Goal: Find specific page/section: Find specific page/section

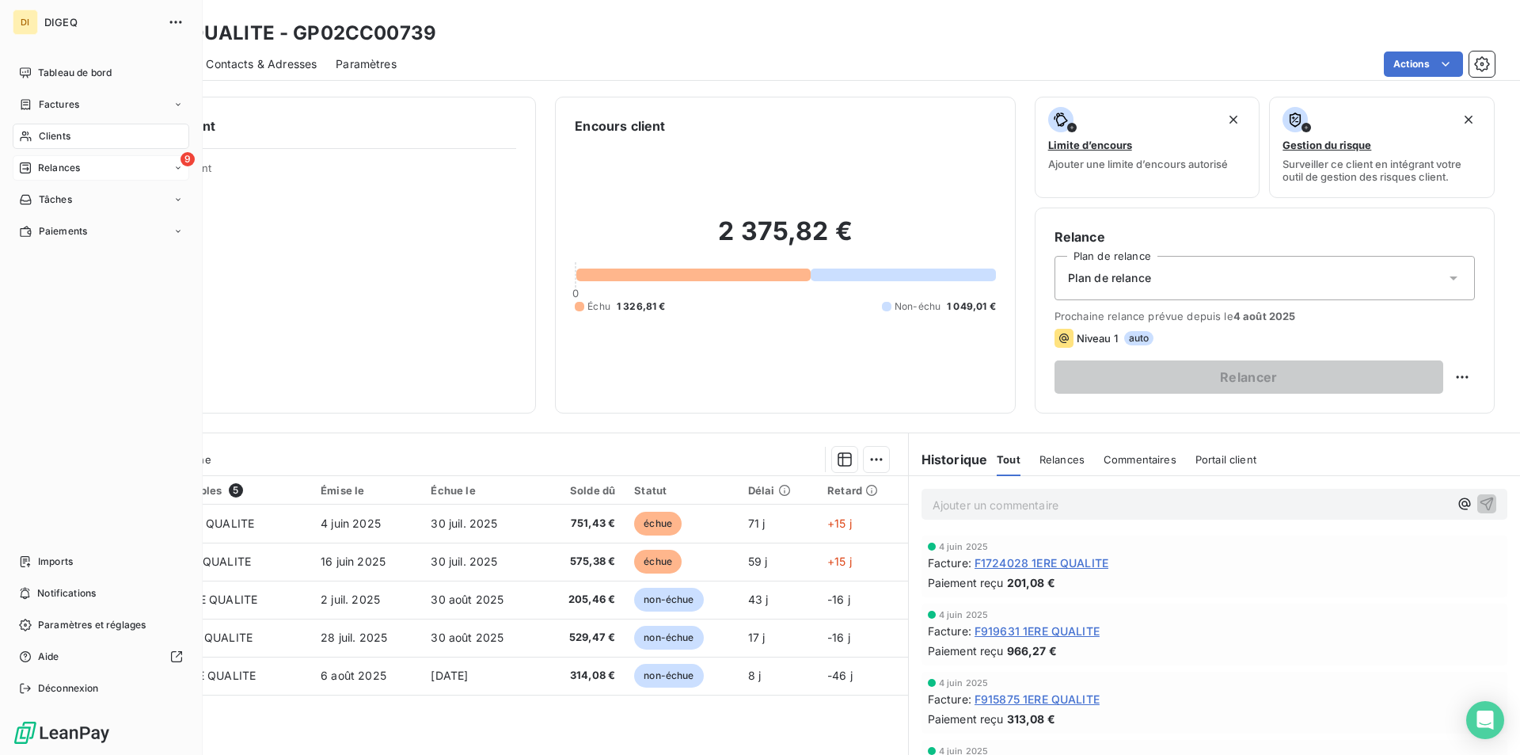
click at [81, 168] on div "9 Relances" at bounding box center [101, 167] width 177 height 25
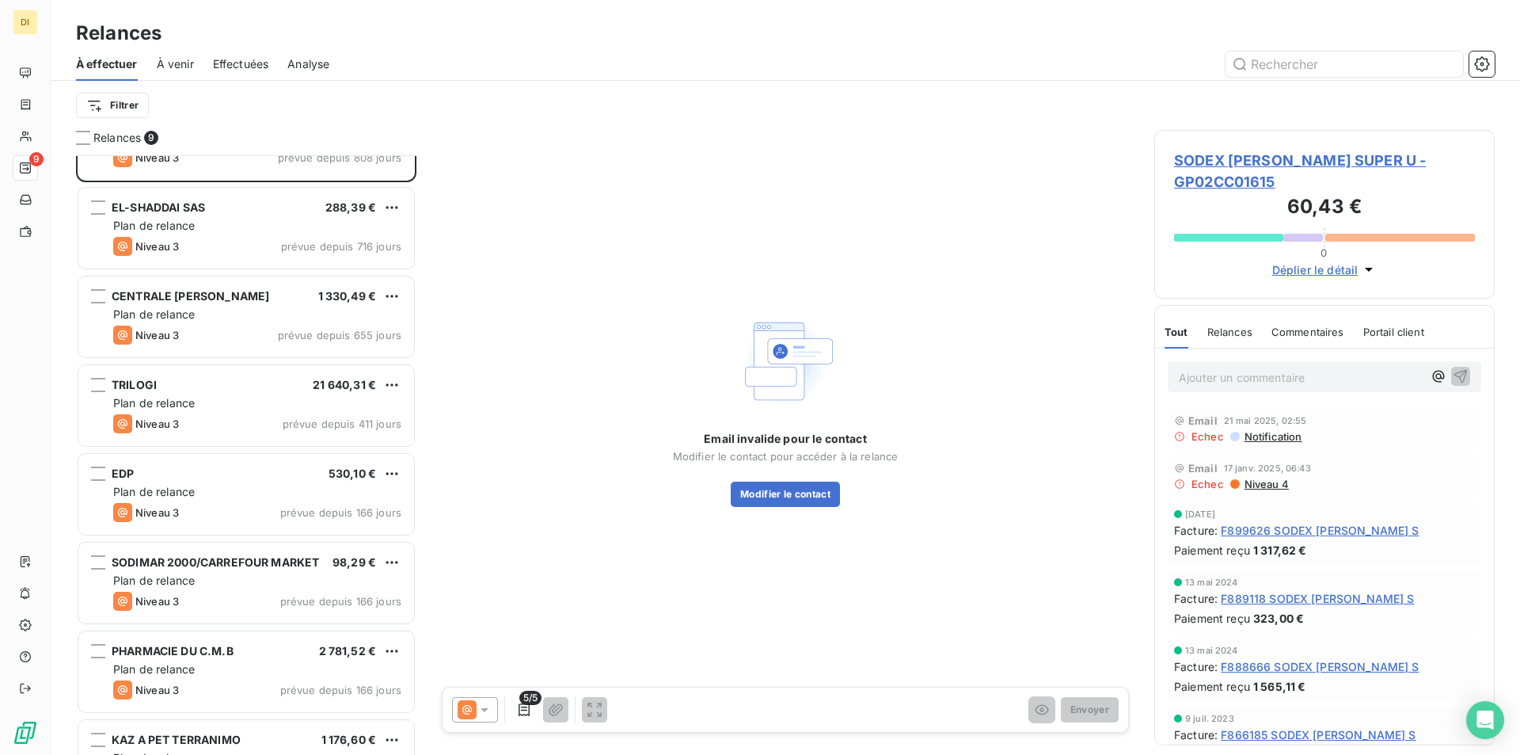
scroll to position [200, 0]
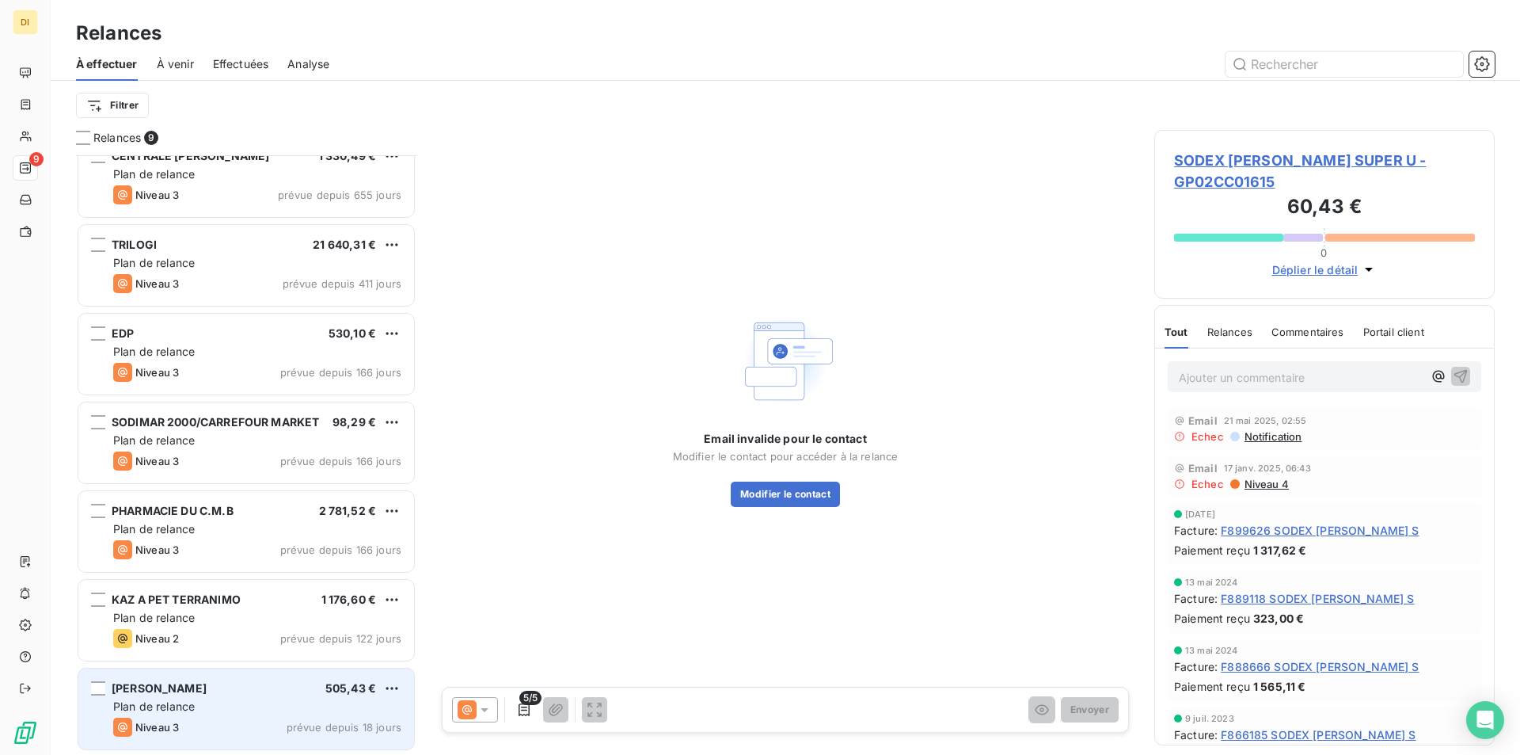
click at [231, 699] on div "Plan de relance" at bounding box center [257, 706] width 288 height 16
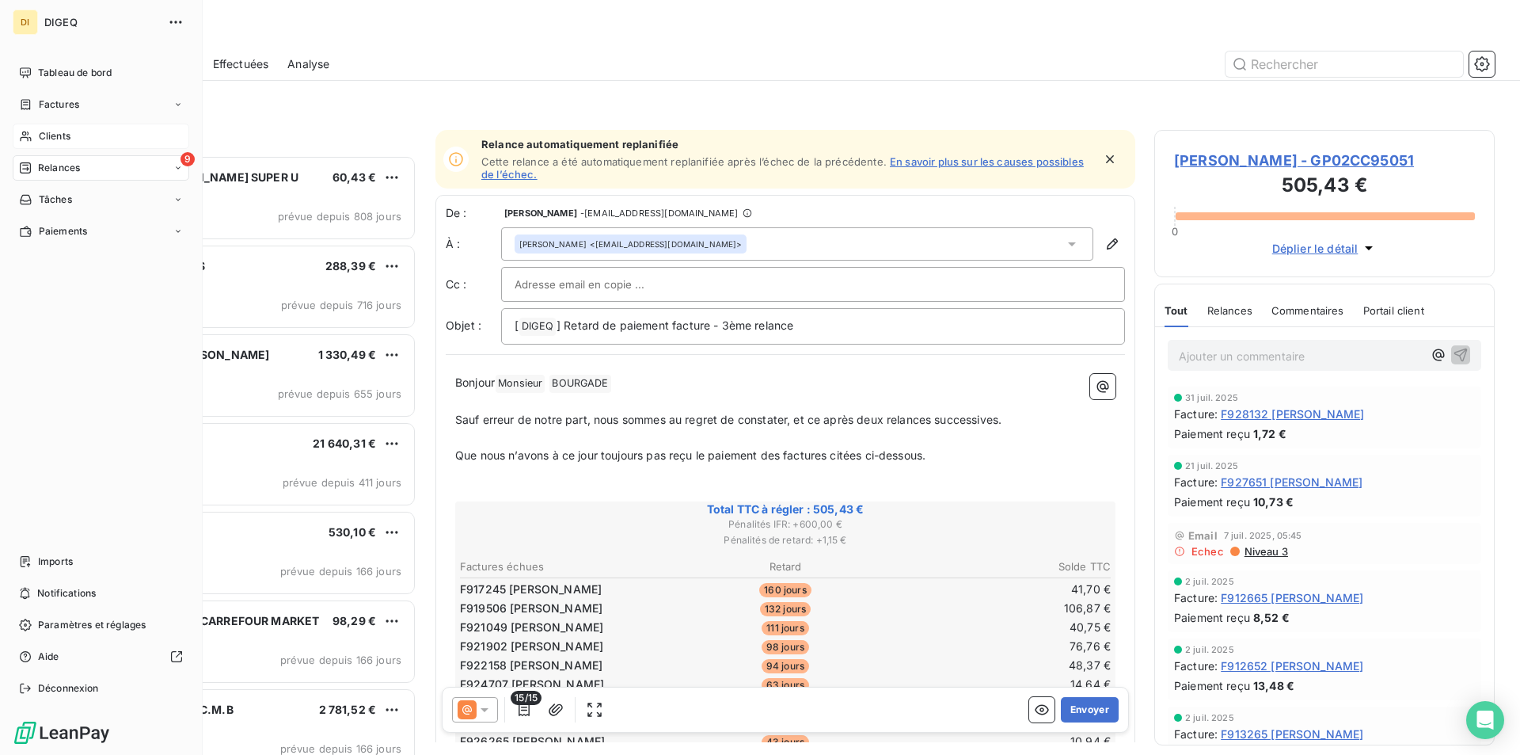
click at [51, 130] on span "Clients" at bounding box center [55, 136] width 32 height 14
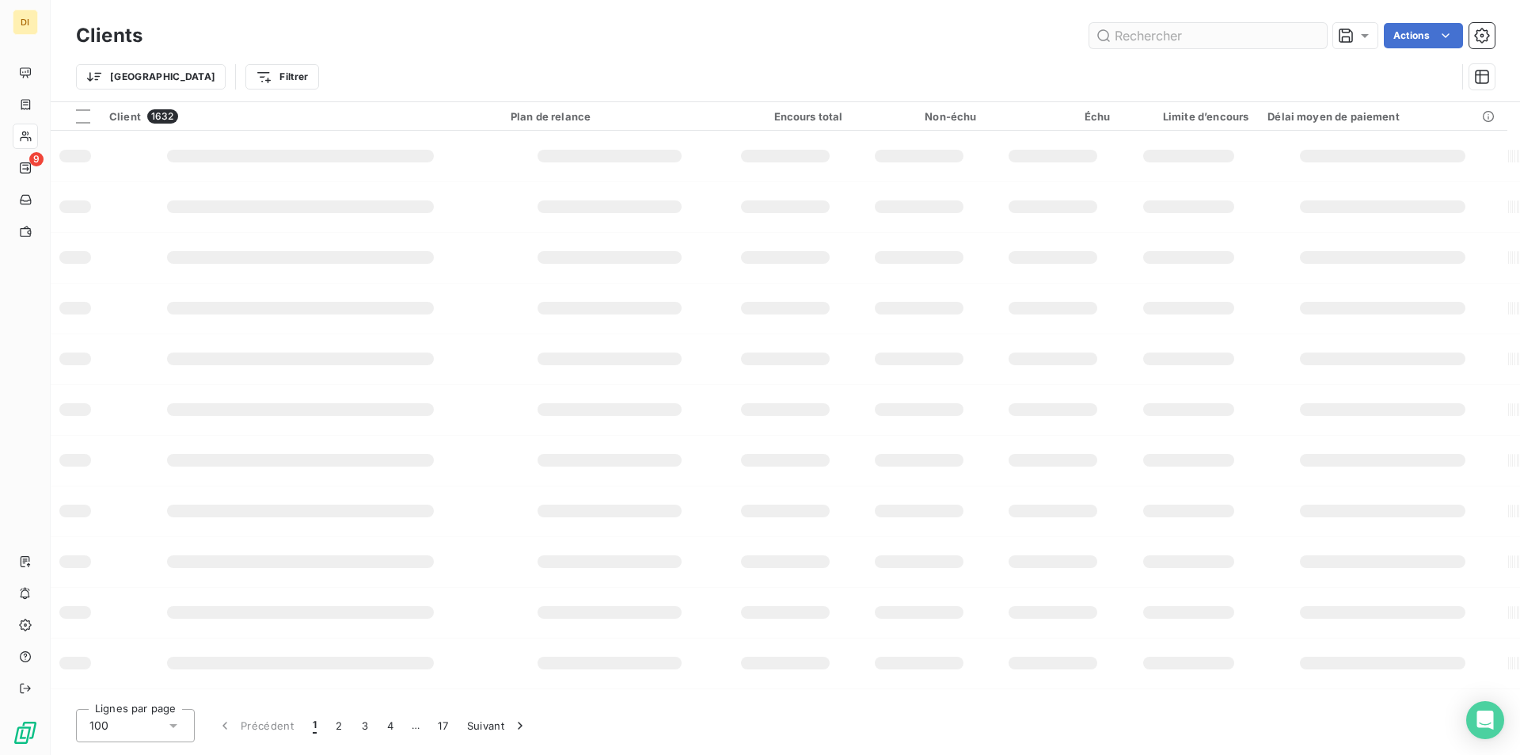
click at [1224, 32] on input "text" at bounding box center [1209, 35] width 238 height 25
type input "soprodec"
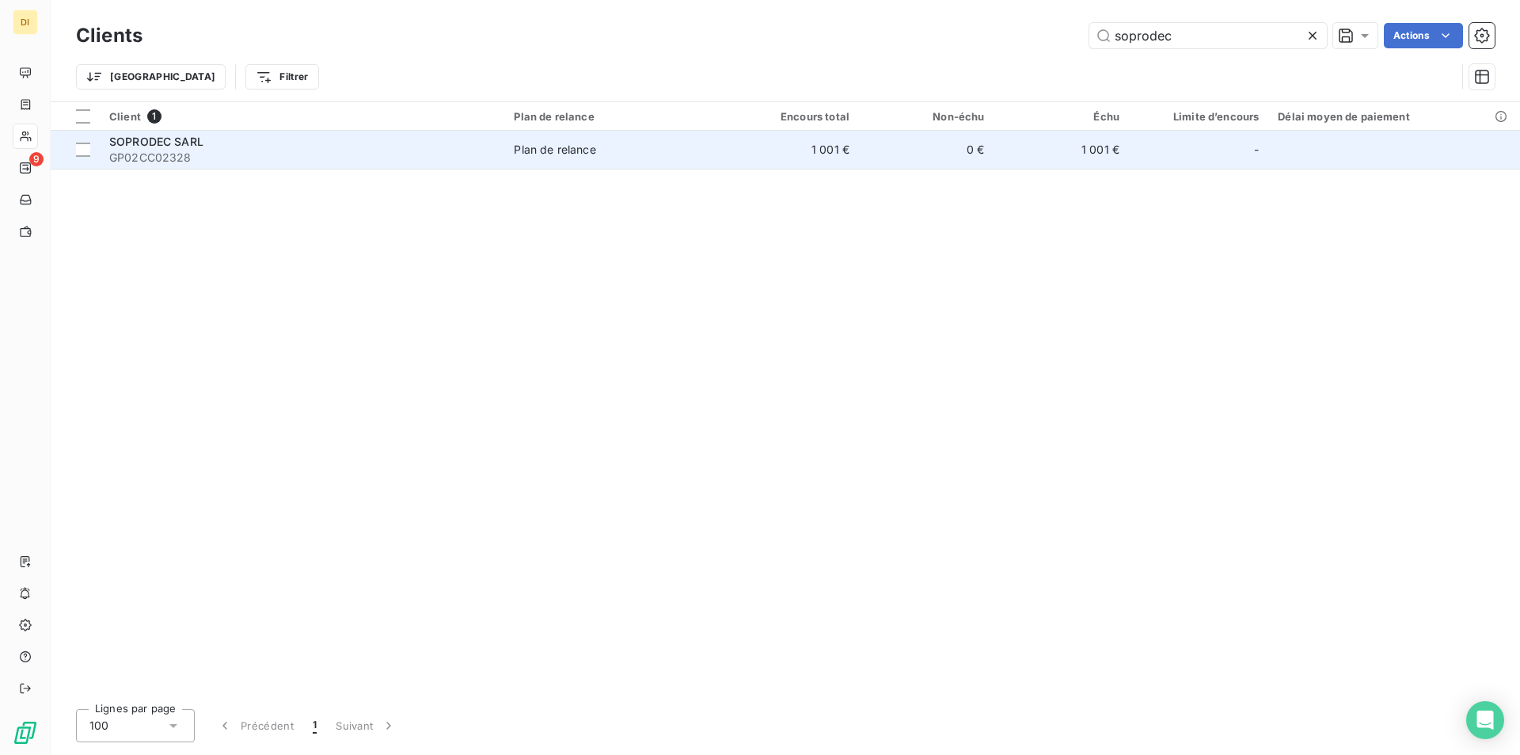
click at [354, 143] on div "SOPRODEC SARL" at bounding box center [302, 142] width 386 height 16
